Goal: Use online tool/utility: Utilize a website feature to perform a specific function

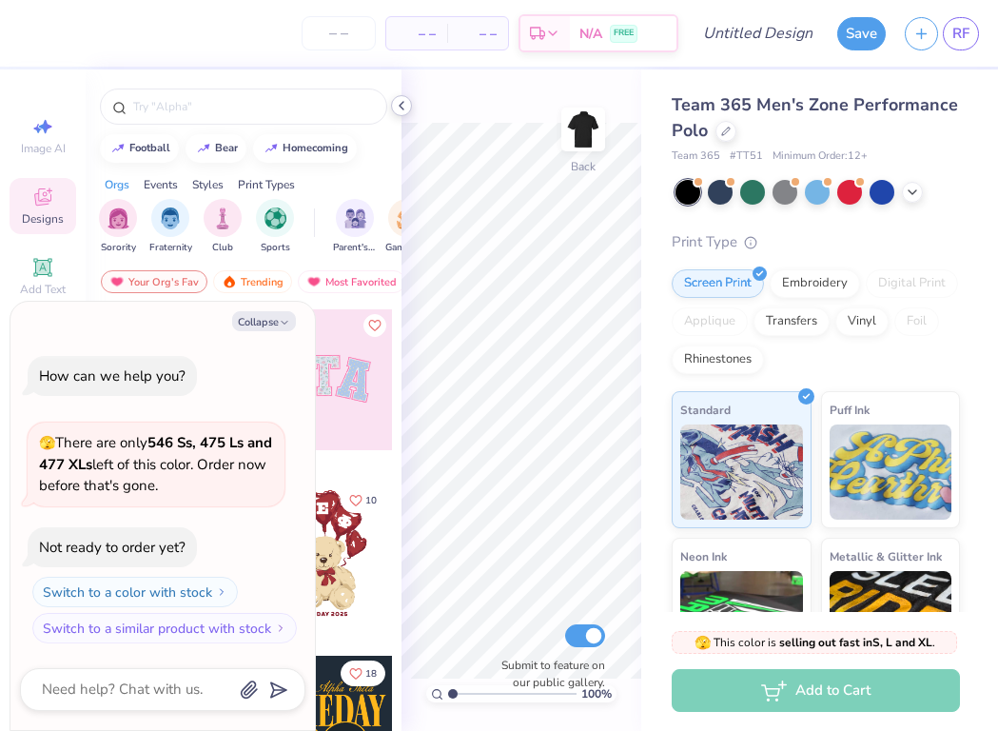
click at [400, 108] on icon at bounding box center [401, 105] width 15 height 15
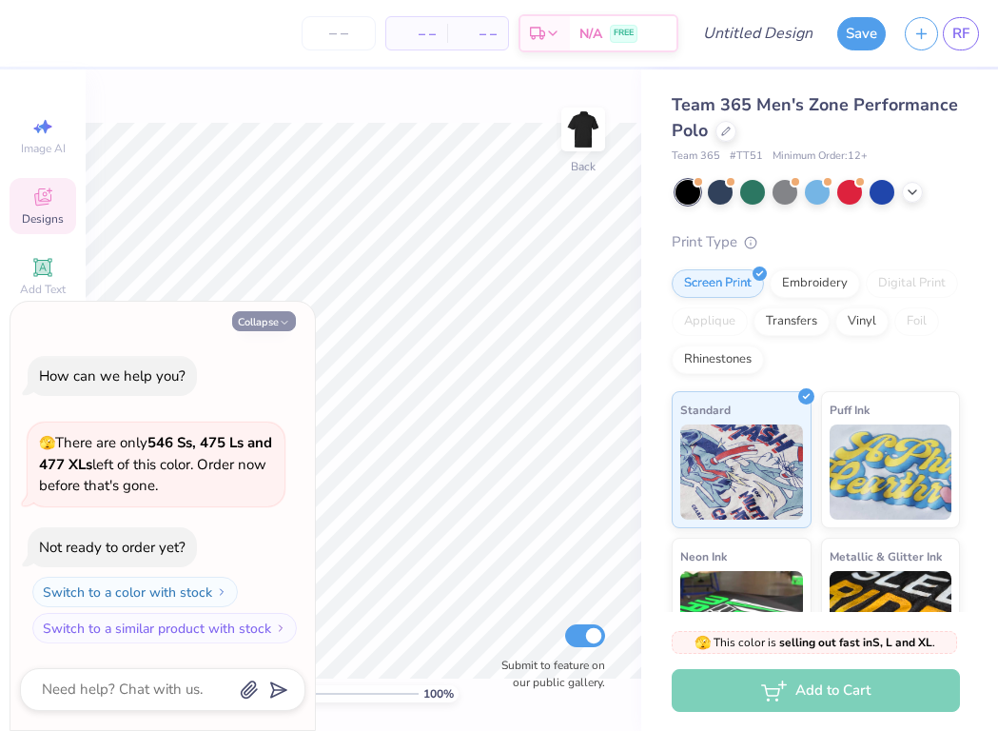
click at [265, 327] on button "Collapse" at bounding box center [264, 321] width 64 height 20
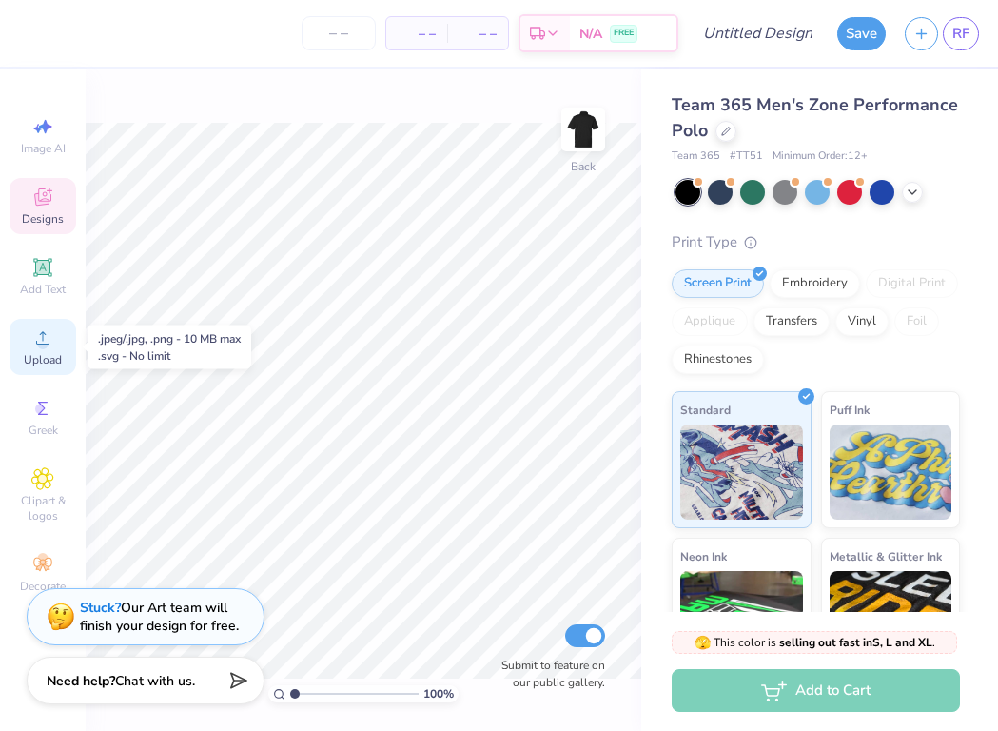
click at [45, 341] on circle at bounding box center [42, 344] width 10 height 10
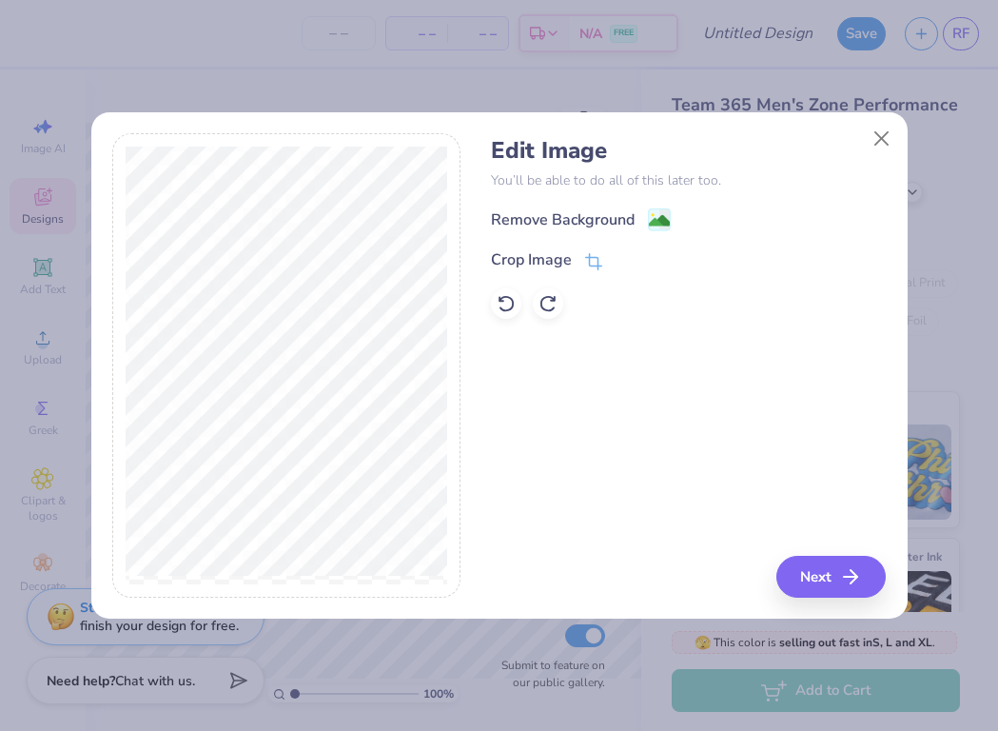
click at [656, 219] on image at bounding box center [659, 220] width 21 height 21
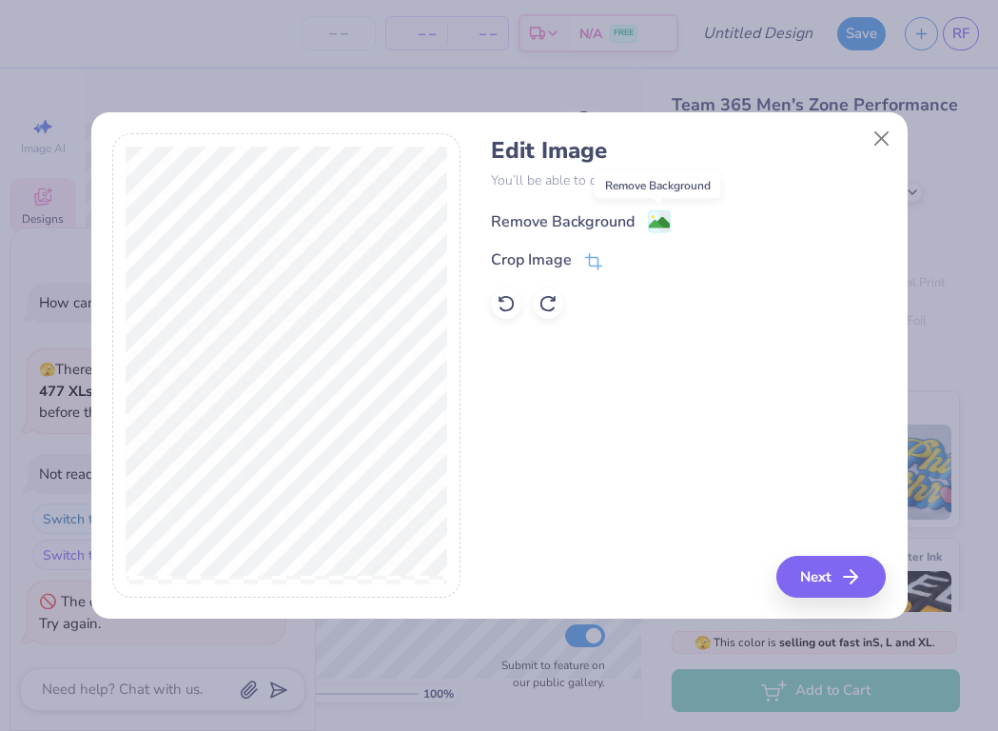
click at [650, 226] on image at bounding box center [659, 222] width 21 height 21
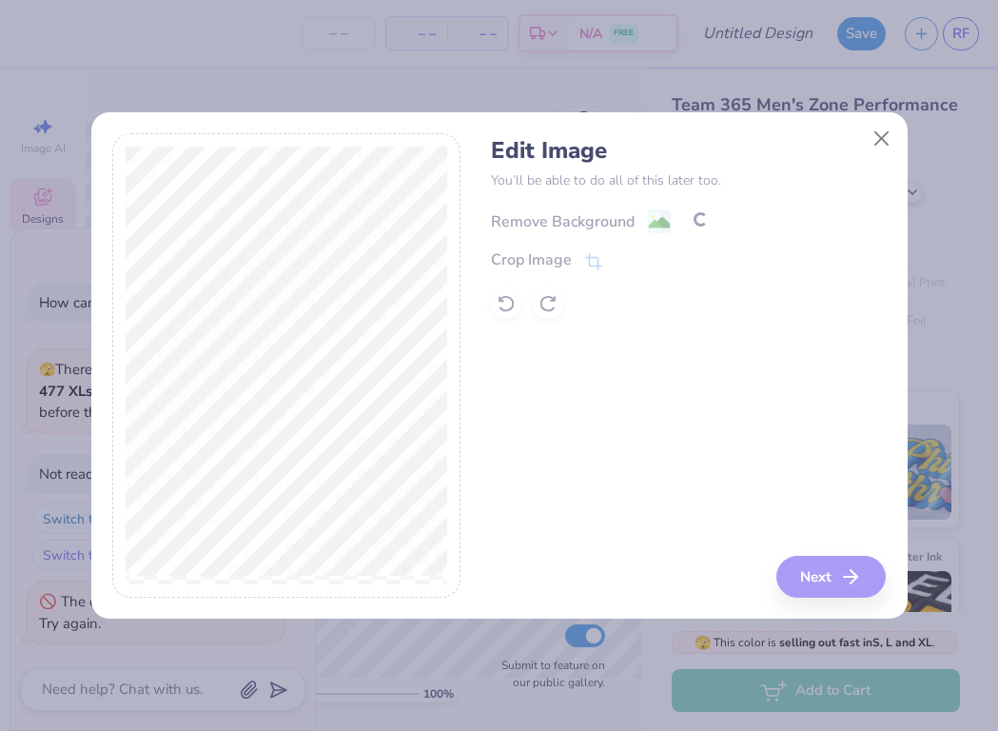
scroll to position [4, 0]
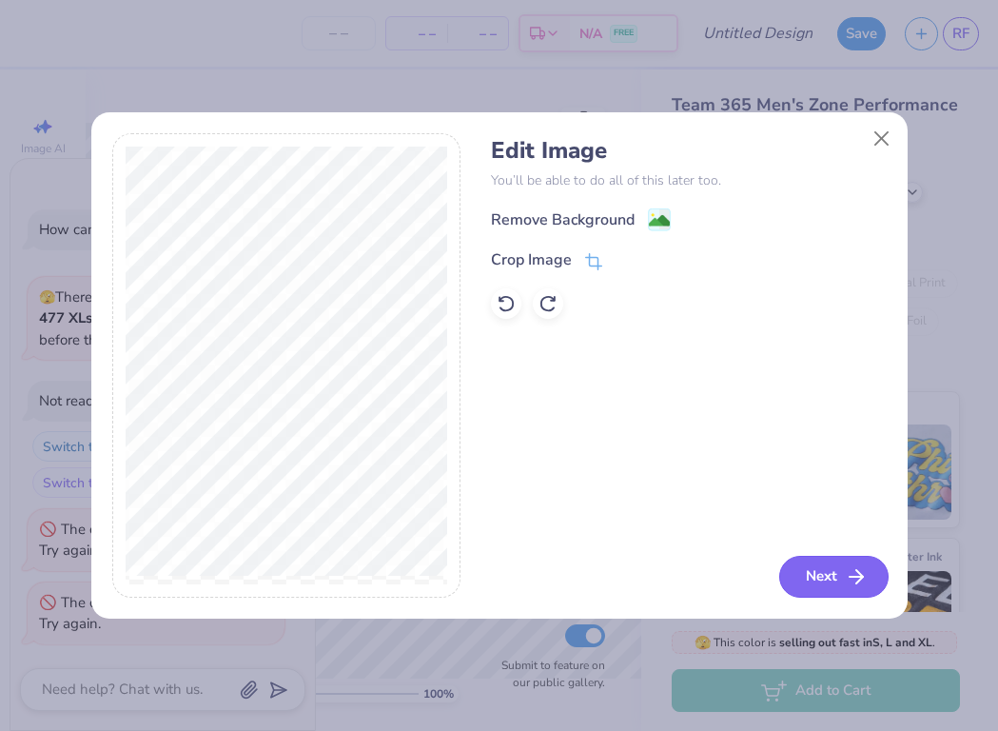
click at [836, 573] on button "Next" at bounding box center [833, 577] width 109 height 42
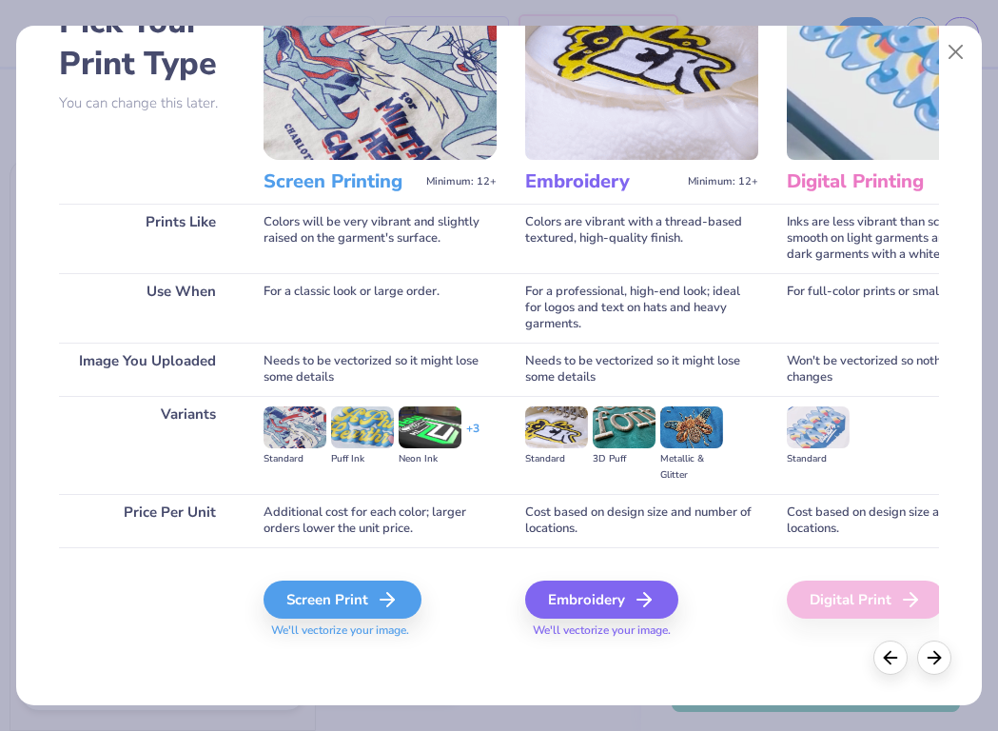
scroll to position [123, 0]
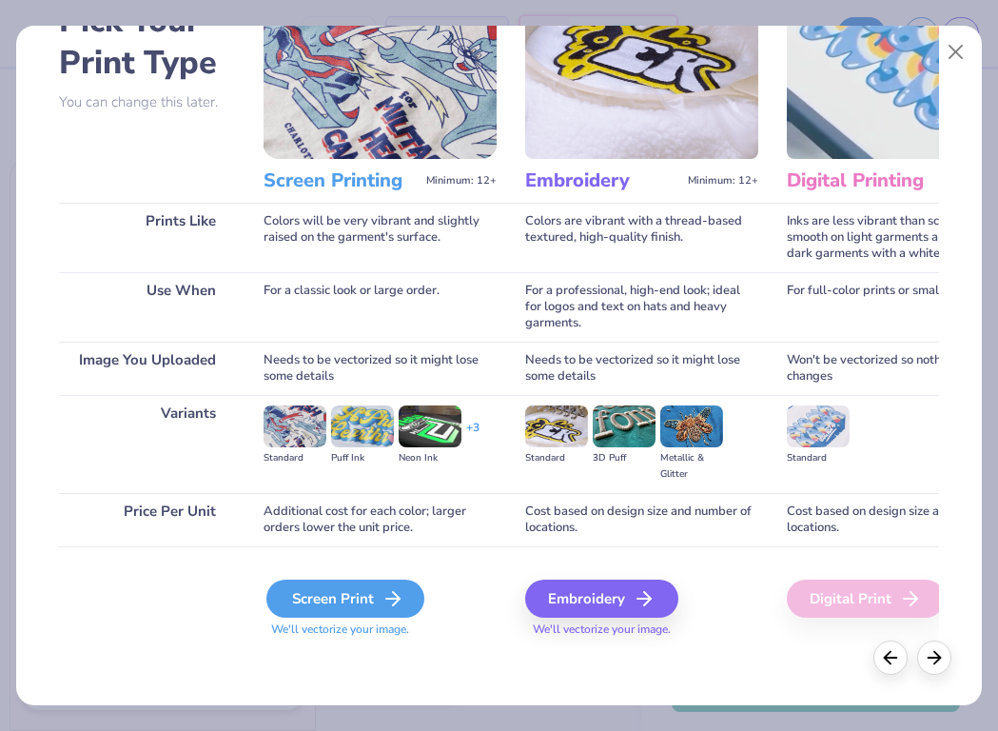
click at [386, 610] on div "Screen Print" at bounding box center [345, 599] width 158 height 38
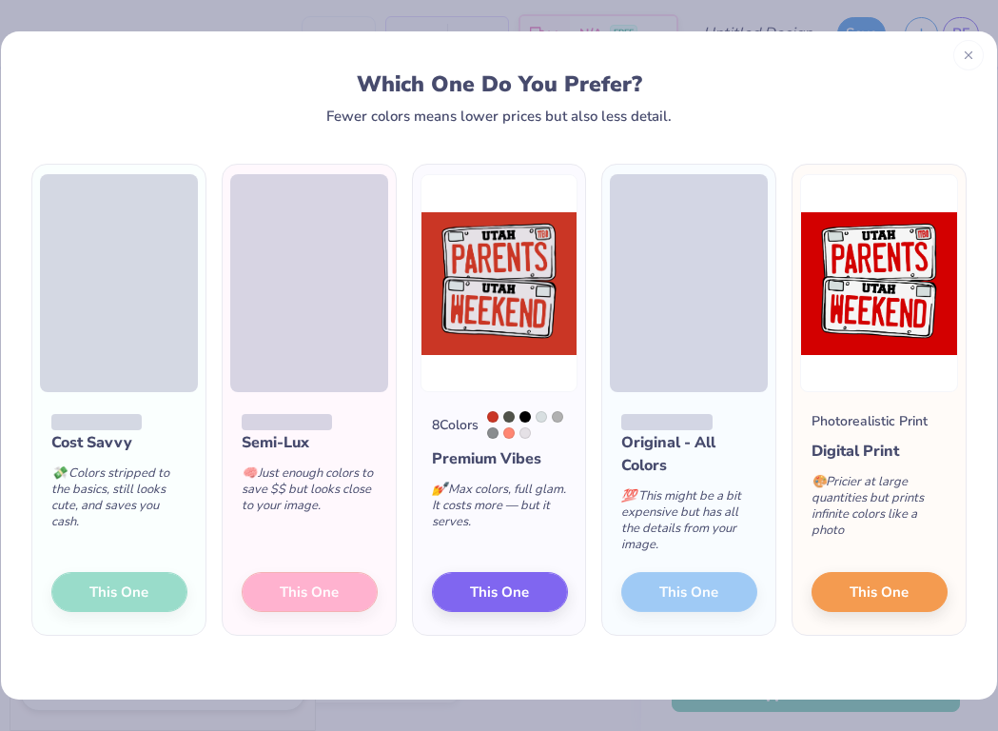
click at [972, 58] on line at bounding box center [968, 54] width 7 height 7
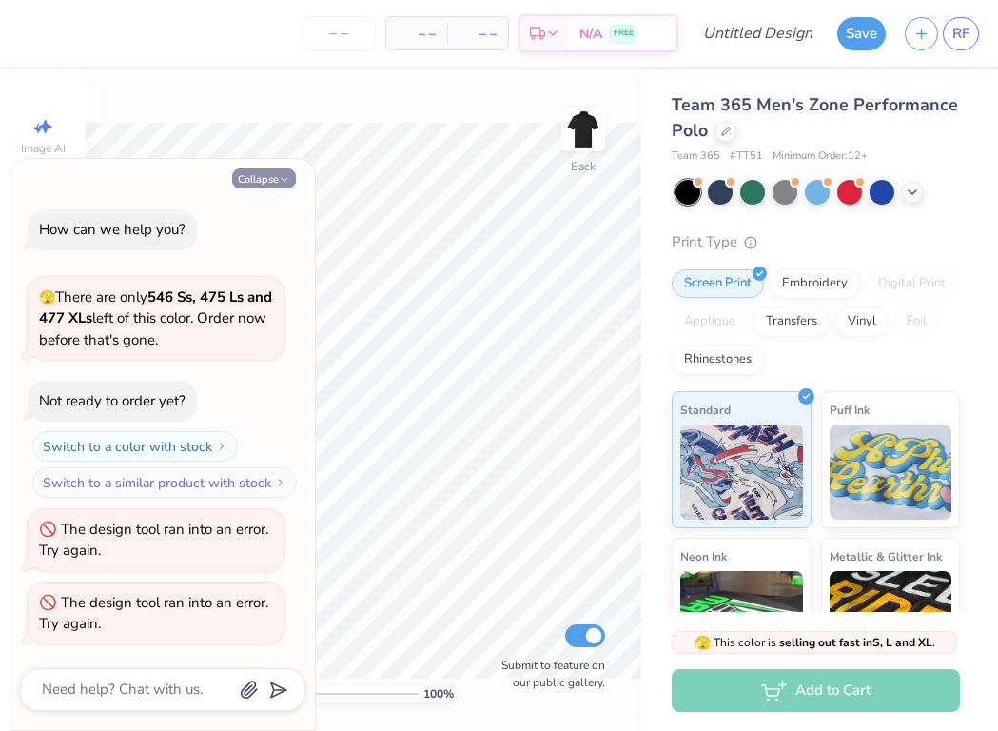
click at [285, 181] on icon "button" at bounding box center [284, 179] width 11 height 11
type textarea "x"
